Goal: Information Seeking & Learning: Learn about a topic

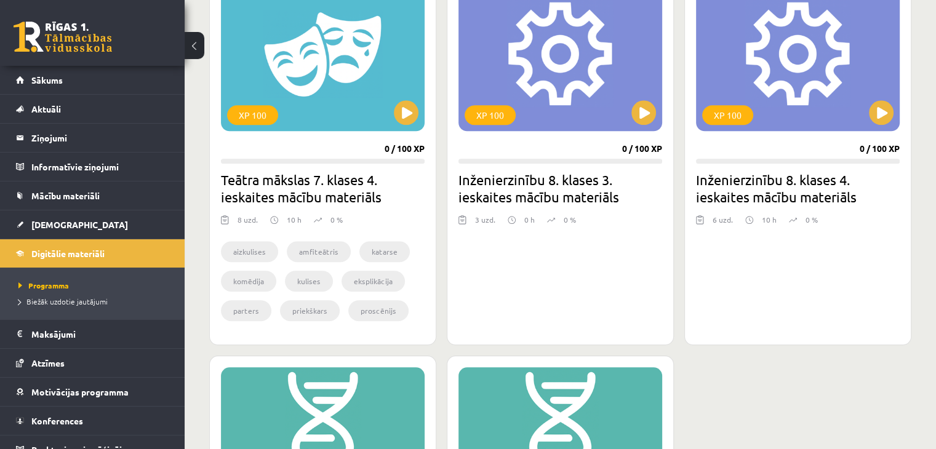
scroll to position [1164, 0]
click at [550, 58] on div "XP 100" at bounding box center [560, 55] width 204 height 154
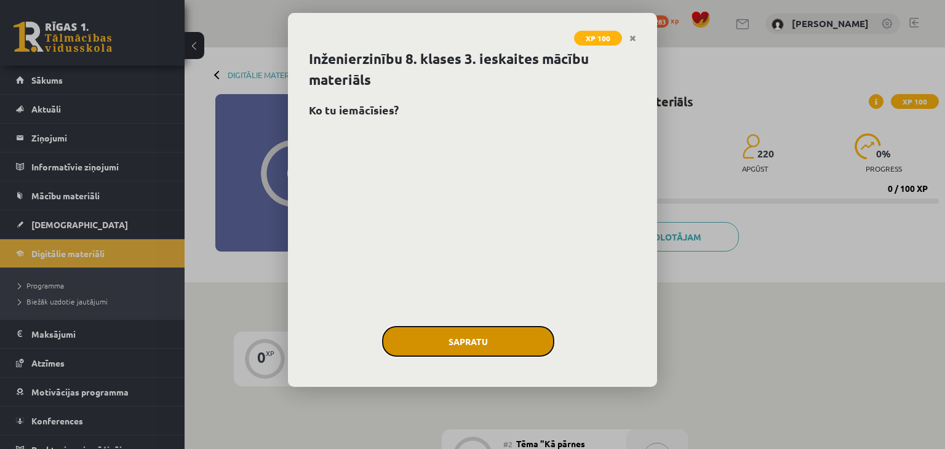
click at [487, 328] on button "Sapratu" at bounding box center [468, 341] width 172 height 31
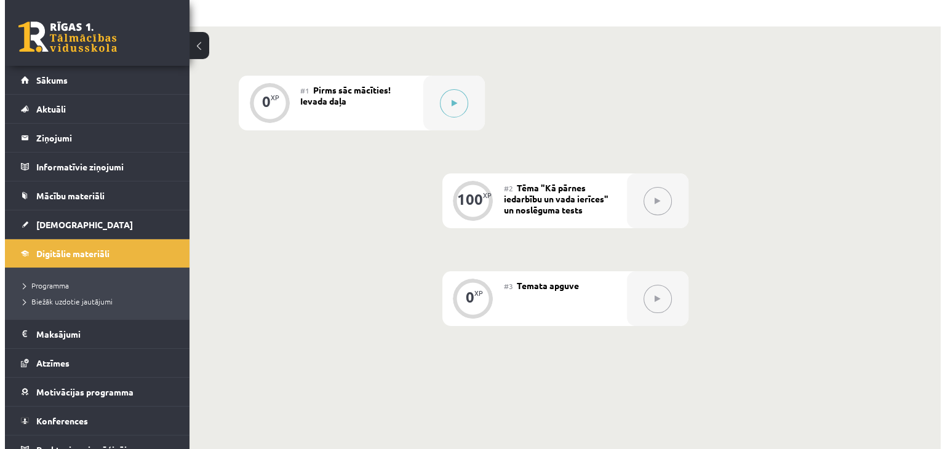
scroll to position [255, 0]
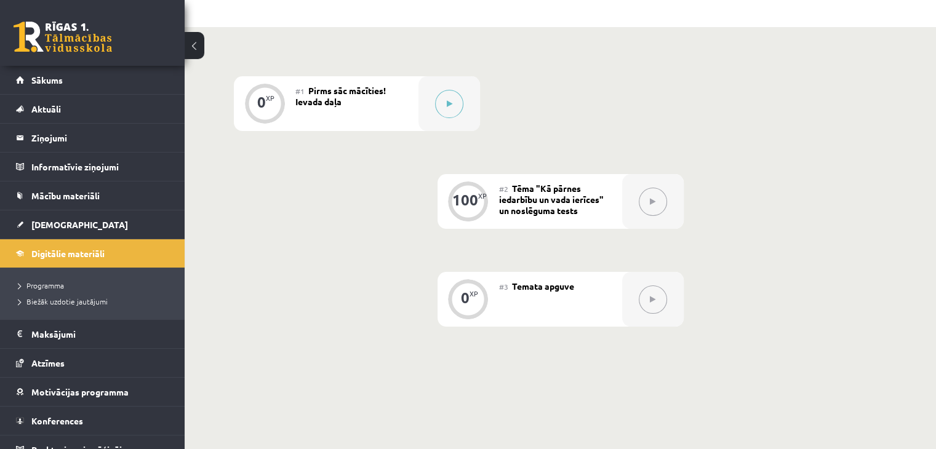
click at [402, 116] on div "#1 Pirms sāc mācīties! Ievada daļa" at bounding box center [356, 103] width 123 height 55
click at [455, 102] on button at bounding box center [449, 104] width 28 height 28
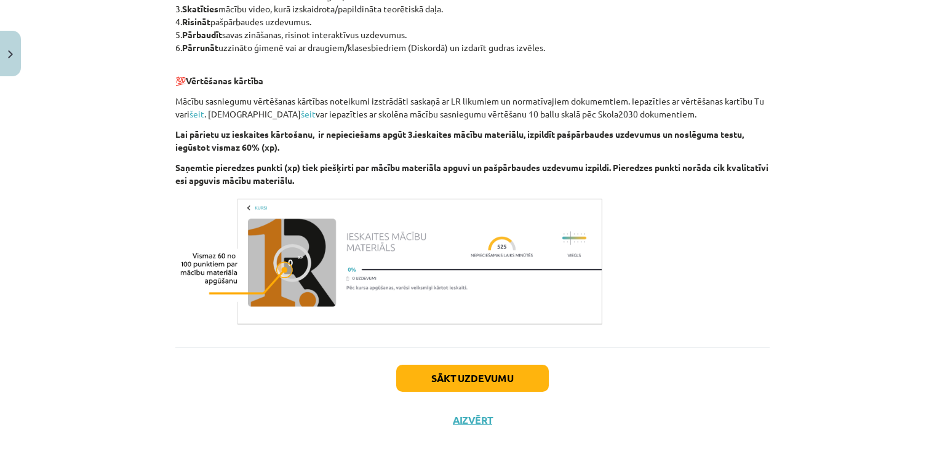
scroll to position [719, 0]
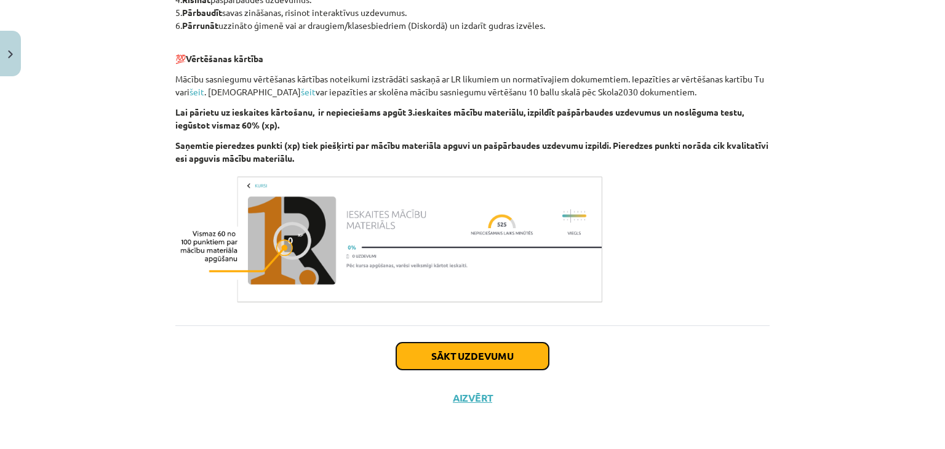
click at [472, 351] on button "Sākt uzdevumu" at bounding box center [472, 356] width 153 height 27
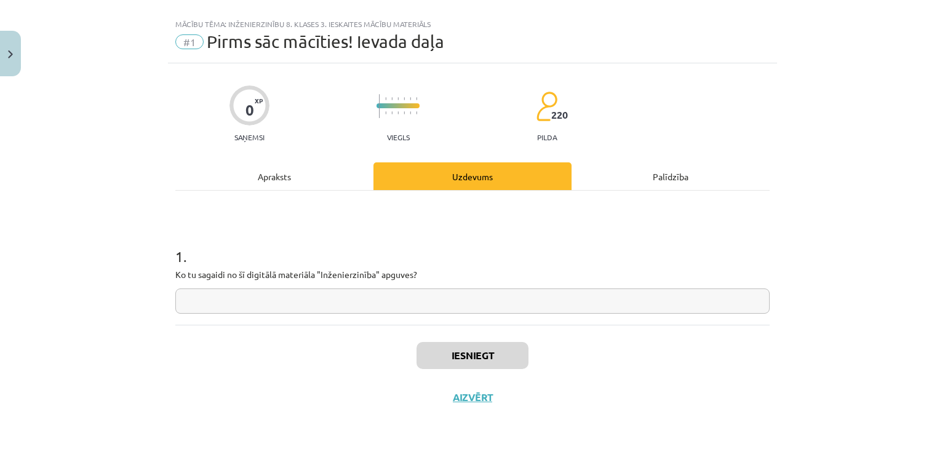
scroll to position [18, 0]
click at [352, 310] on input "text" at bounding box center [472, 301] width 594 height 25
click at [253, 310] on input "text" at bounding box center [472, 301] width 594 height 25
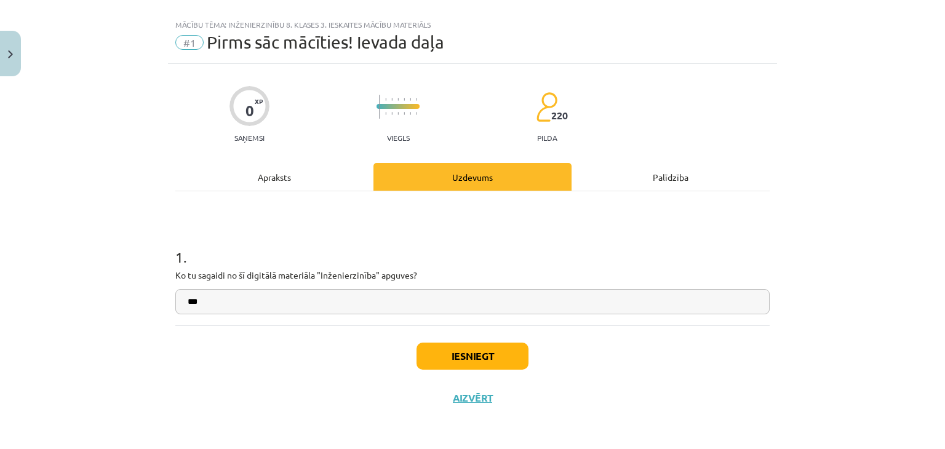
type input "***"
click at [440, 360] on button "Iesniegt" at bounding box center [472, 356] width 112 height 27
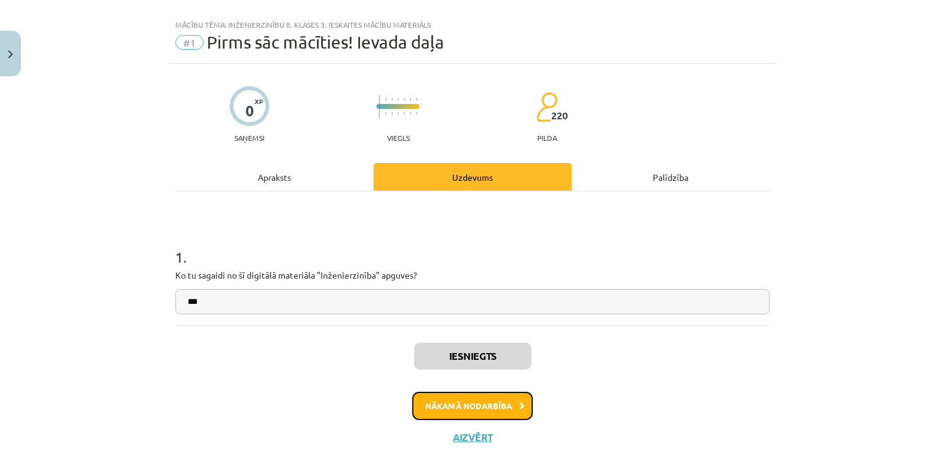
click at [458, 408] on button "Nākamā nodarbība" at bounding box center [472, 406] width 121 height 28
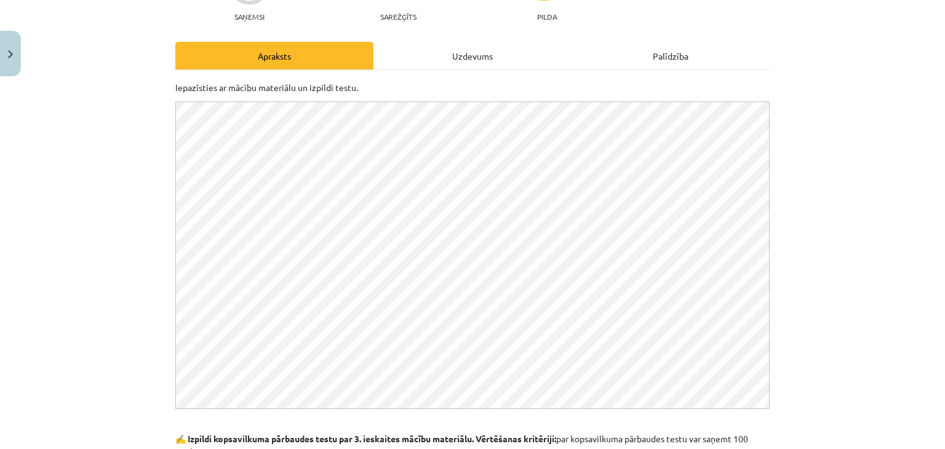
scroll to position [183, 0]
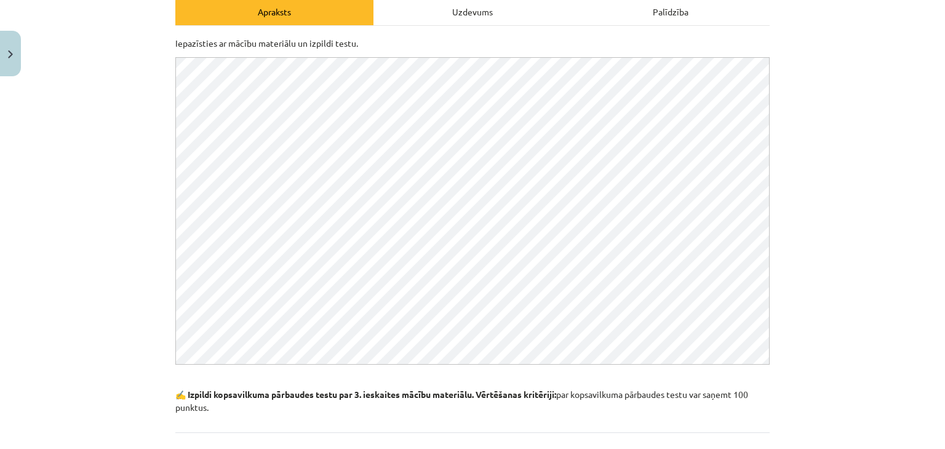
click at [814, 124] on div "Mācību tēma: Inženierzinību 8. klases 3. ieskaites mācību materiāls #2 Tēma "Kā…" at bounding box center [472, 224] width 945 height 449
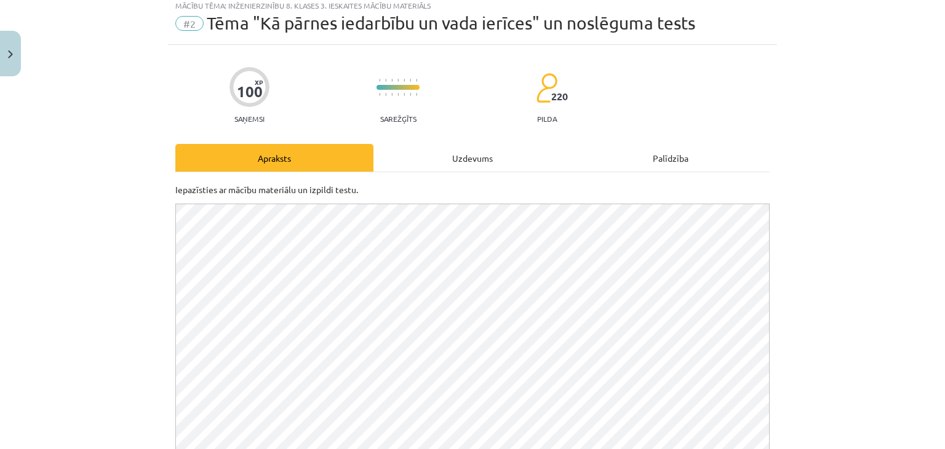
scroll to position [0, 0]
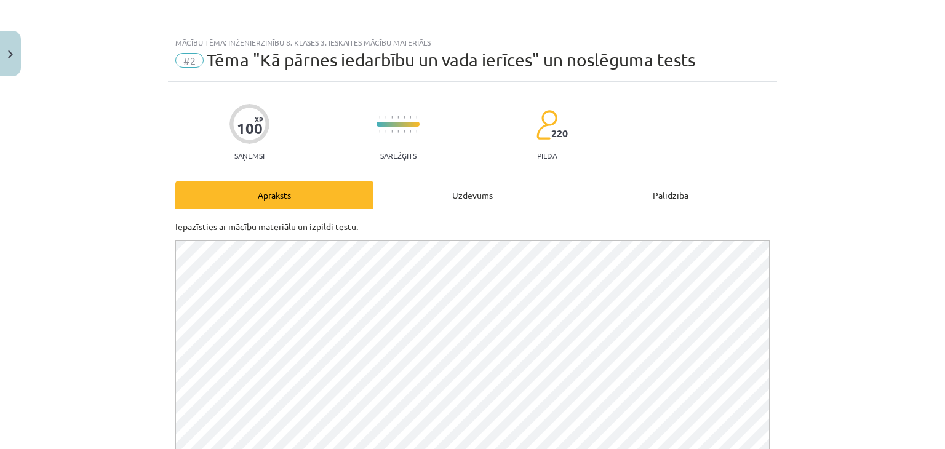
click at [477, 193] on div "Uzdevums" at bounding box center [472, 195] width 198 height 28
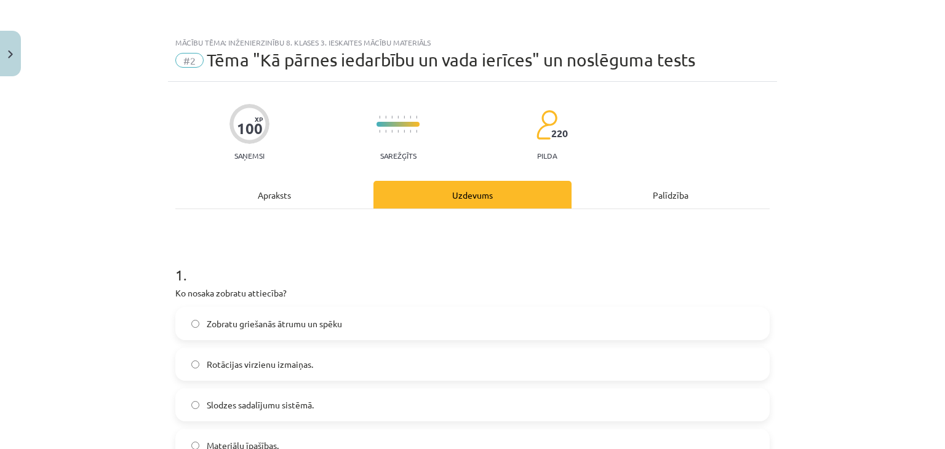
click at [266, 203] on div "Apraksts" at bounding box center [274, 195] width 198 height 28
